Goal: Task Accomplishment & Management: Manage account settings

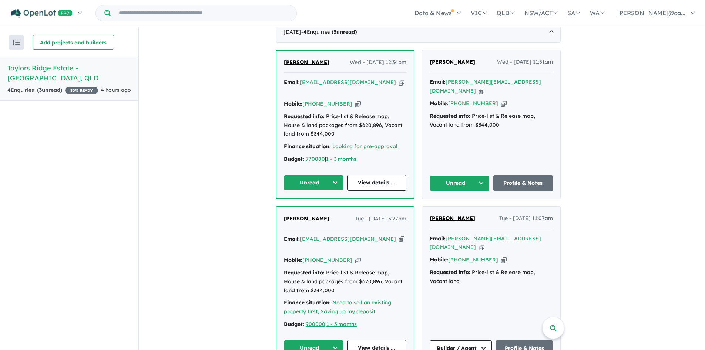
scroll to position [1, 0]
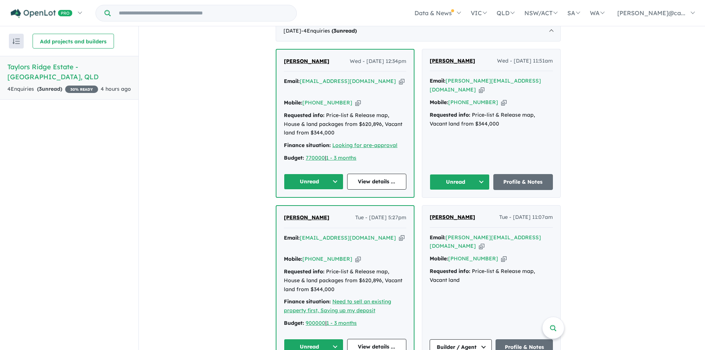
click at [487, 174] on button "Unread" at bounding box center [460, 182] width 60 height 16
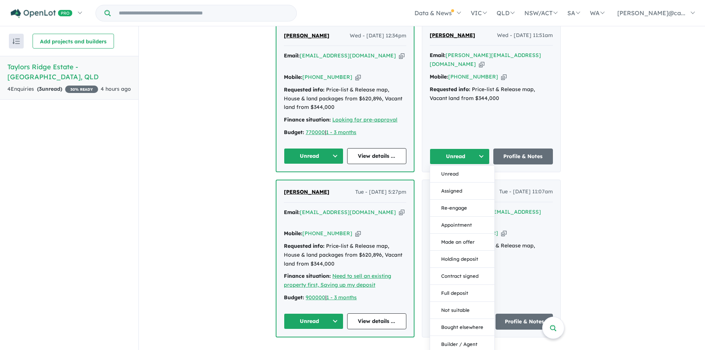
scroll to position [344, 0]
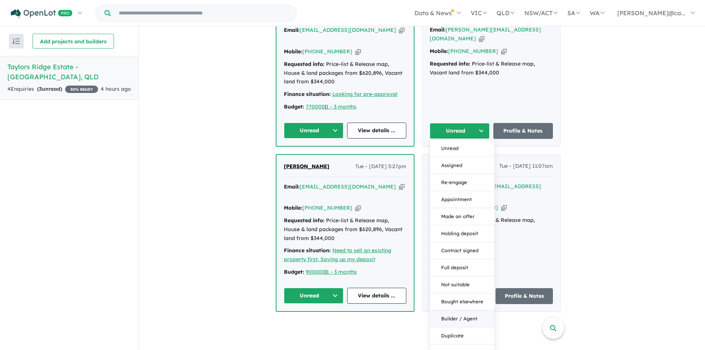
click at [453, 310] on button "Builder / Agent" at bounding box center [462, 318] width 64 height 17
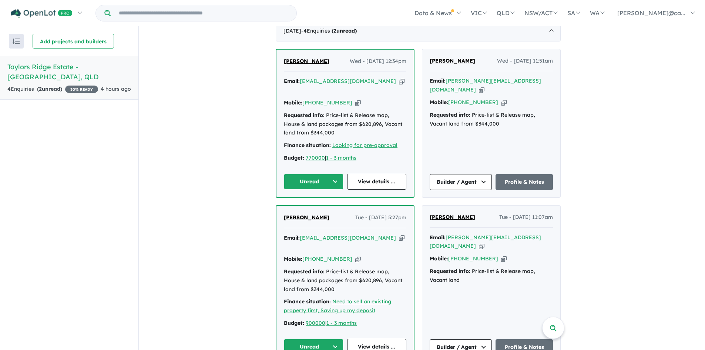
click at [336, 339] on button "Unread" at bounding box center [314, 347] width 60 height 16
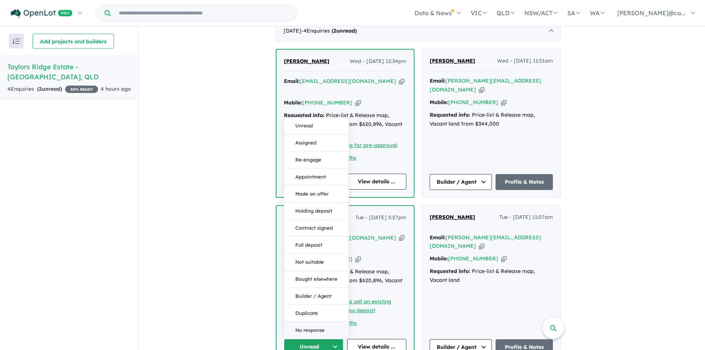
click at [316, 322] on button "No response" at bounding box center [316, 330] width 64 height 17
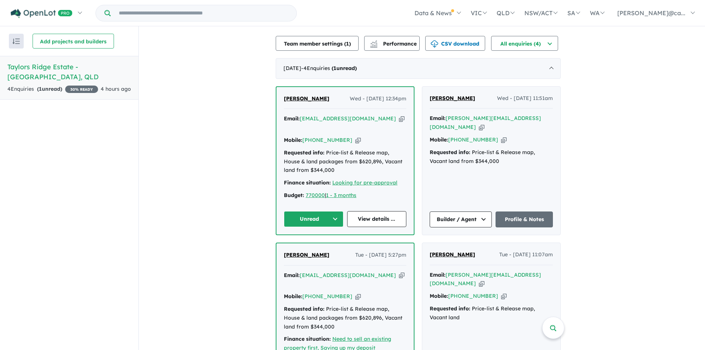
scroll to position [256, 0]
click at [373, 211] on link "View details ..." at bounding box center [377, 219] width 60 height 16
click at [57, 67] on h5 "[GEOGRAPHIC_DATA] - [GEOGRAPHIC_DATA] , [GEOGRAPHIC_DATA]" at bounding box center [69, 72] width 124 height 20
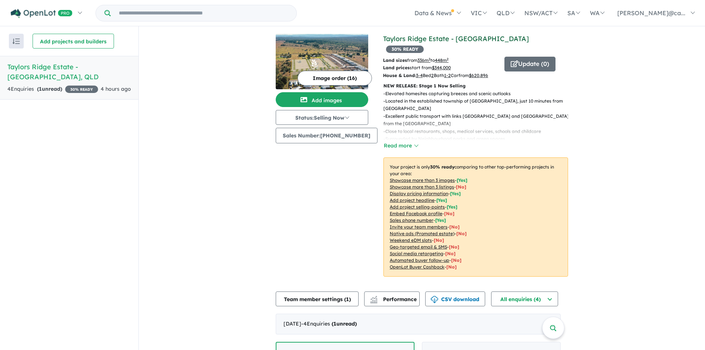
click at [407, 40] on link "Taylors Ridge Estate - [GEOGRAPHIC_DATA]" at bounding box center [456, 38] width 146 height 9
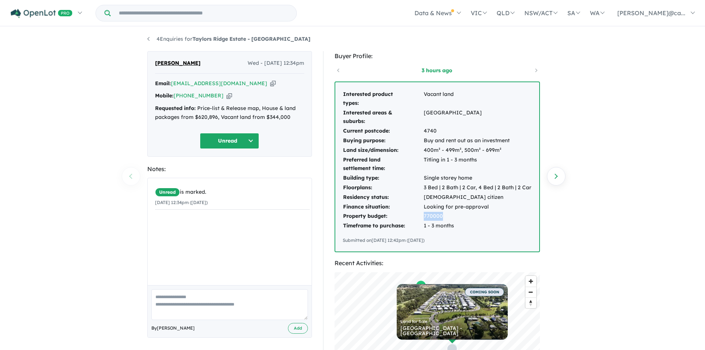
drag, startPoint x: 424, startPoint y: 218, endPoint x: 466, endPoint y: 219, distance: 41.8
click at [466, 219] on td "770000" at bounding box center [477, 216] width 108 height 10
